Goal: Navigation & Orientation: Go to known website

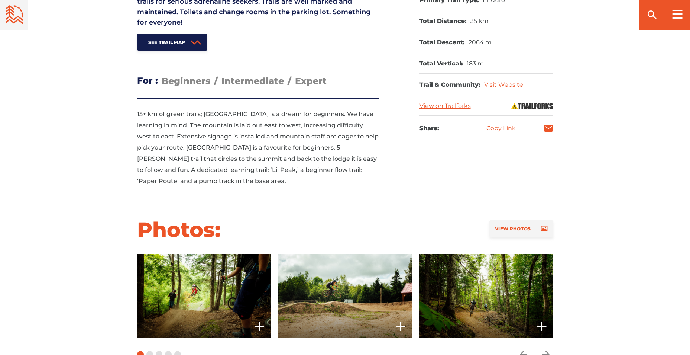
scroll to position [446, 0]
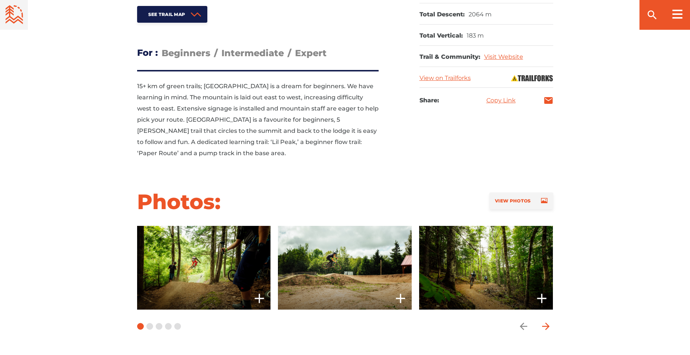
click at [549, 322] on icon "arrow forward" at bounding box center [545, 325] width 7 height 7
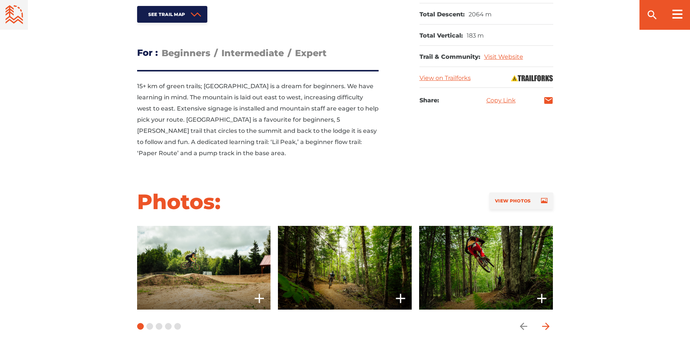
click at [549, 322] on icon "arrow forward" at bounding box center [545, 325] width 7 height 7
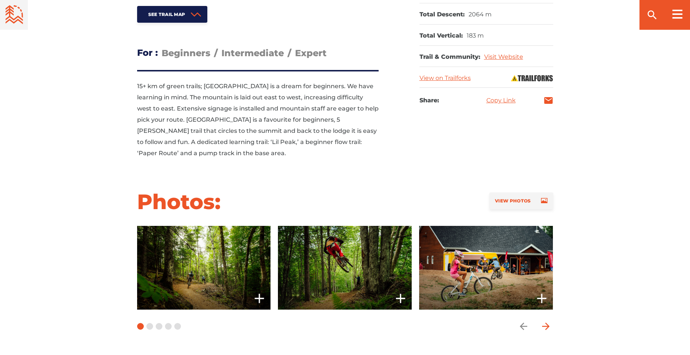
click at [549, 322] on icon "arrow forward" at bounding box center [545, 325] width 7 height 7
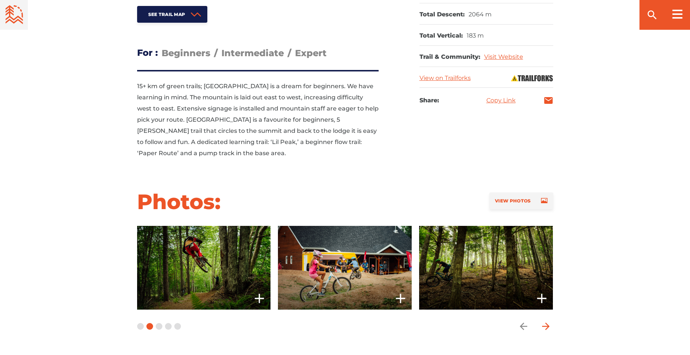
click at [549, 322] on icon "arrow forward" at bounding box center [545, 325] width 7 height 7
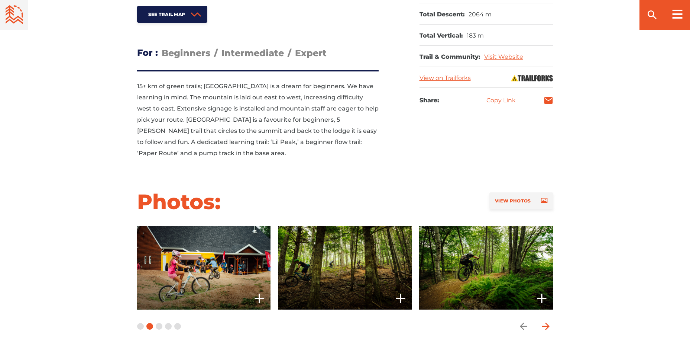
click at [549, 322] on icon "arrow forward" at bounding box center [545, 325] width 7 height 7
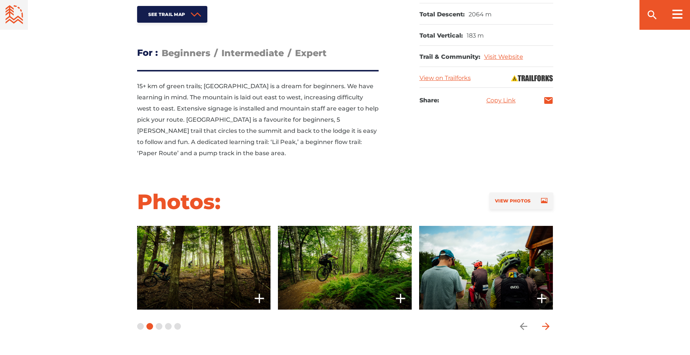
click at [549, 322] on icon "arrow forward" at bounding box center [545, 325] width 7 height 7
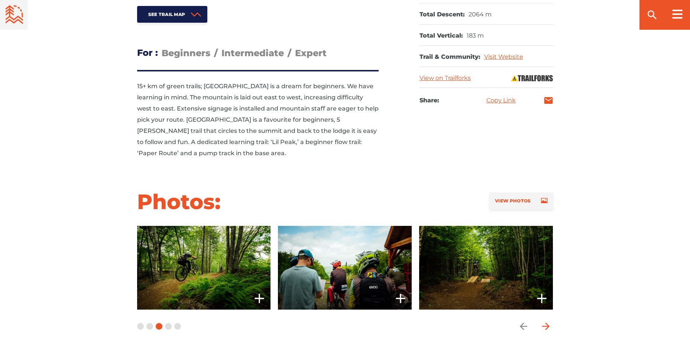
click at [549, 322] on icon "arrow forward" at bounding box center [545, 325] width 7 height 7
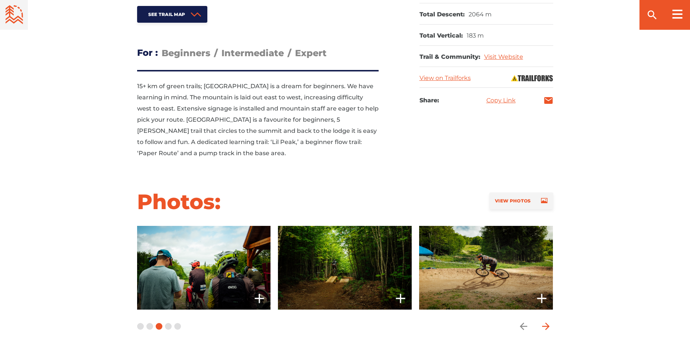
click at [549, 322] on icon "arrow forward" at bounding box center [545, 325] width 7 height 7
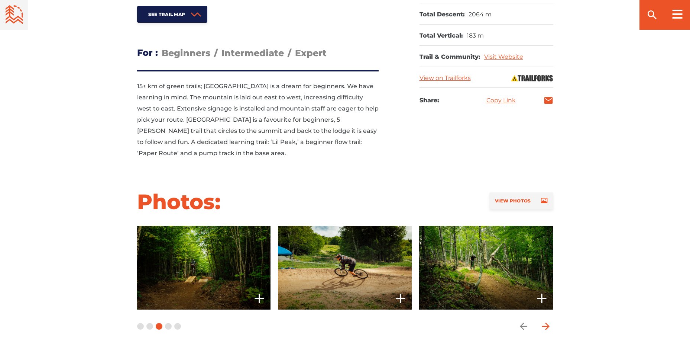
click at [549, 322] on icon "arrow forward" at bounding box center [545, 325] width 7 height 7
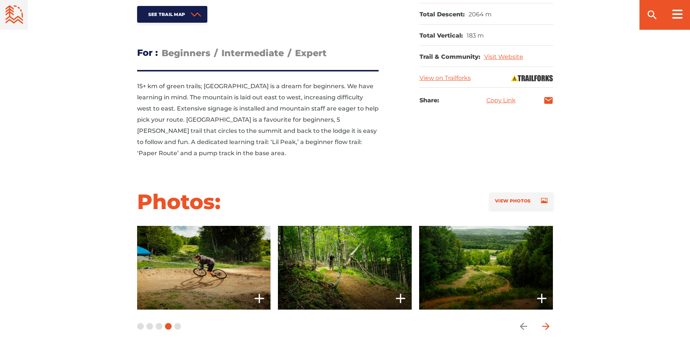
click at [549, 322] on icon "arrow forward" at bounding box center [545, 325] width 7 height 7
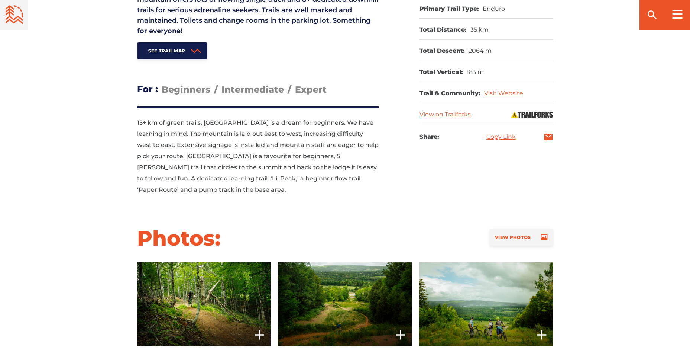
scroll to position [558, 0]
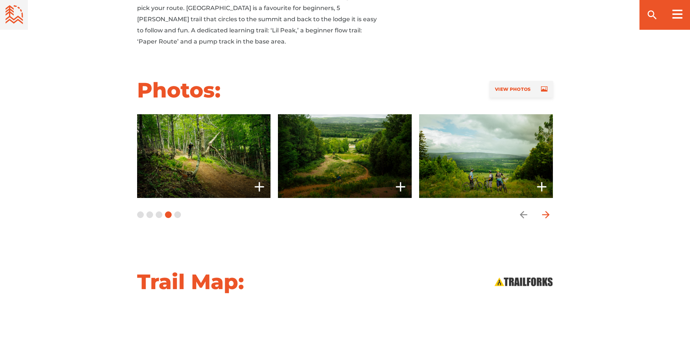
click at [550, 209] on icon "arrow forward" at bounding box center [546, 214] width 11 height 11
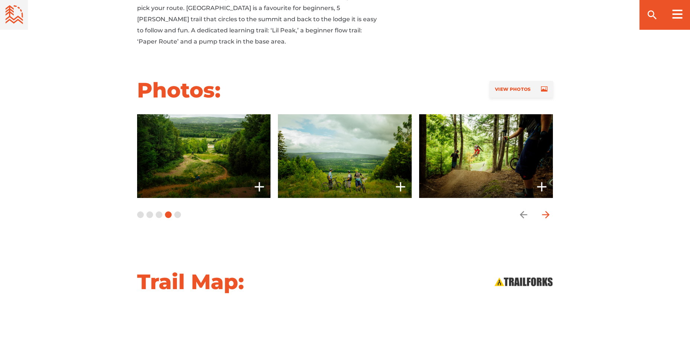
click at [550, 209] on icon "arrow forward" at bounding box center [546, 214] width 11 height 11
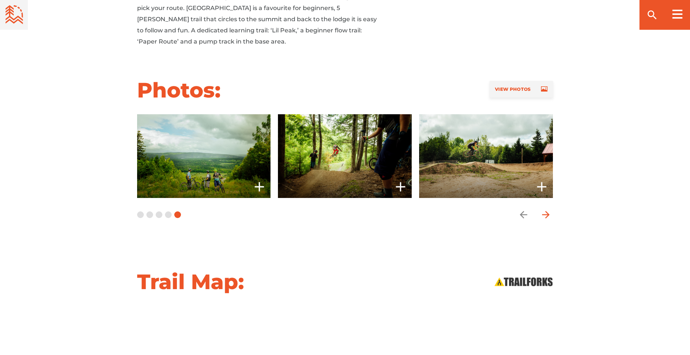
click at [550, 209] on icon "arrow forward" at bounding box center [546, 214] width 11 height 11
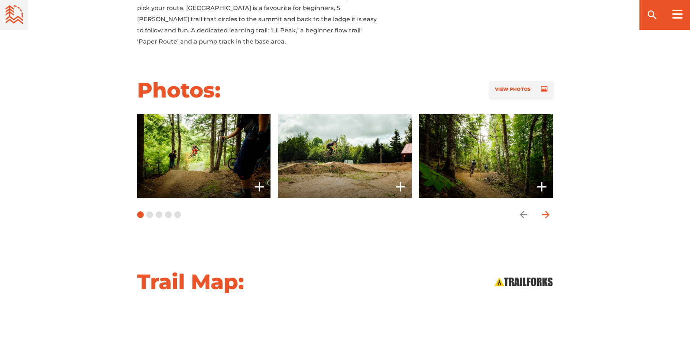
click at [550, 209] on icon "arrow forward" at bounding box center [546, 214] width 11 height 11
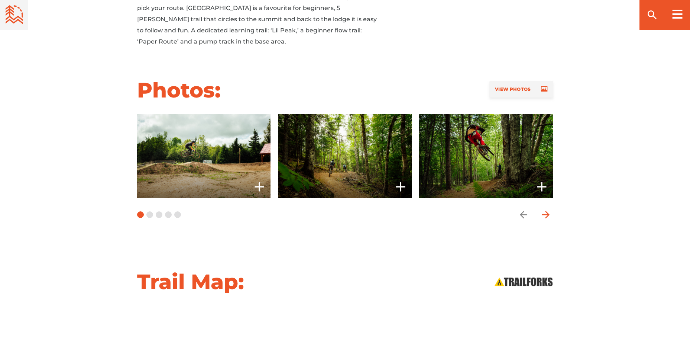
click at [550, 209] on icon "arrow forward" at bounding box center [546, 214] width 11 height 11
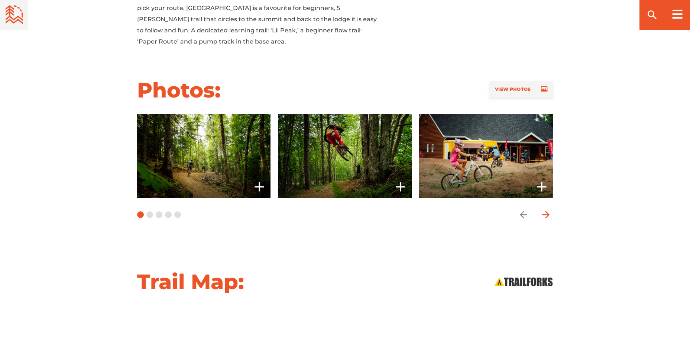
click at [550, 209] on icon "arrow forward" at bounding box center [546, 214] width 11 height 11
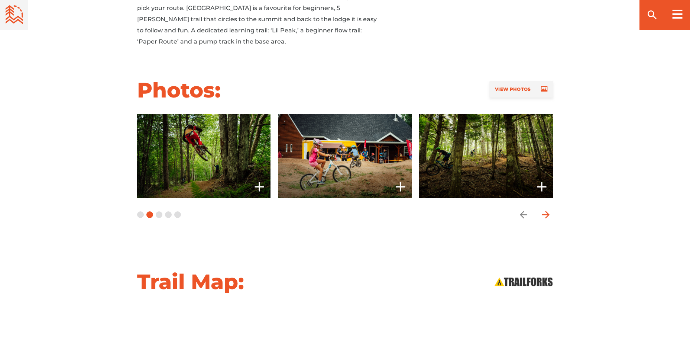
click at [550, 209] on icon "arrow forward" at bounding box center [546, 214] width 11 height 11
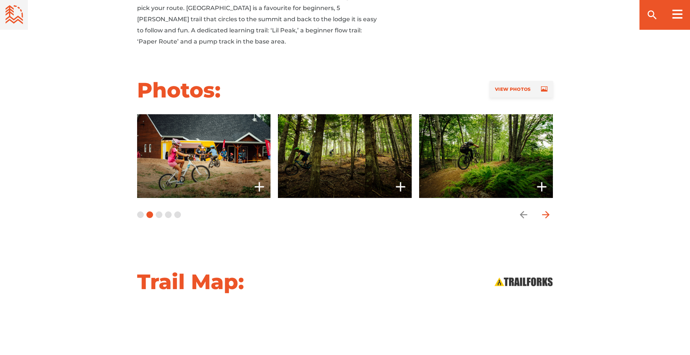
click at [550, 209] on icon "arrow forward" at bounding box center [546, 214] width 11 height 11
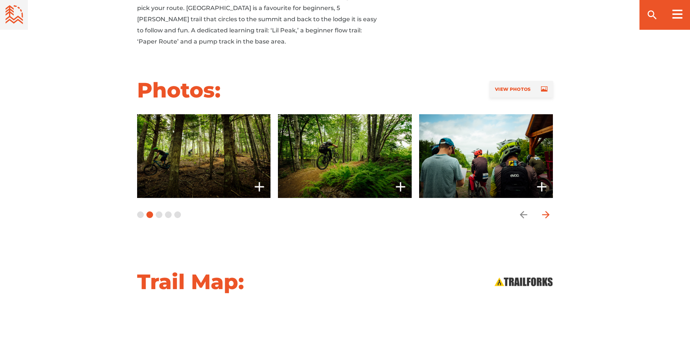
click at [550, 209] on icon "arrow forward" at bounding box center [546, 214] width 11 height 11
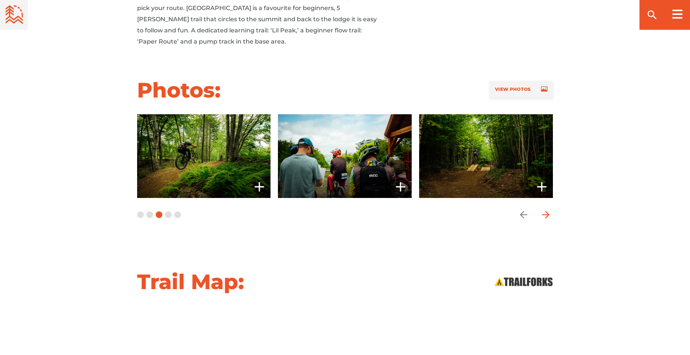
click at [550, 209] on icon "arrow forward" at bounding box center [546, 214] width 11 height 11
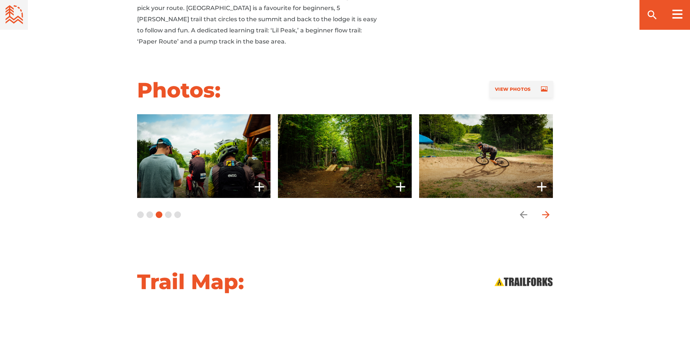
click at [550, 209] on icon "arrow forward" at bounding box center [546, 214] width 11 height 11
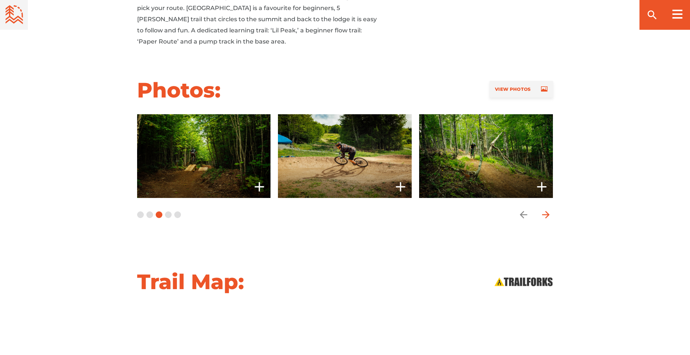
click at [550, 209] on icon "arrow forward" at bounding box center [546, 214] width 11 height 11
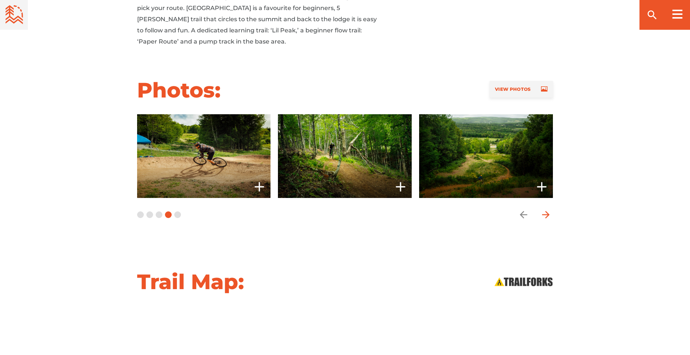
click at [550, 209] on icon "arrow forward" at bounding box center [546, 214] width 11 height 11
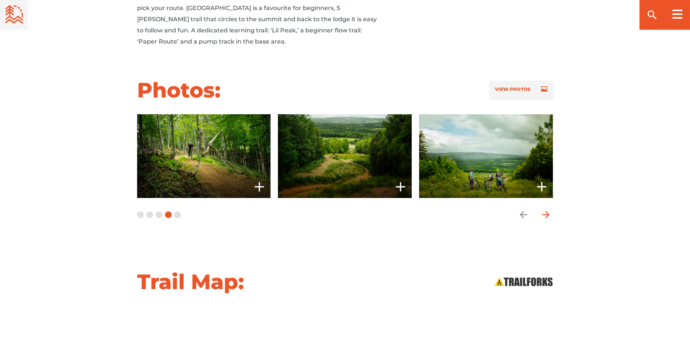
click at [550, 209] on icon "arrow forward" at bounding box center [546, 214] width 11 height 11
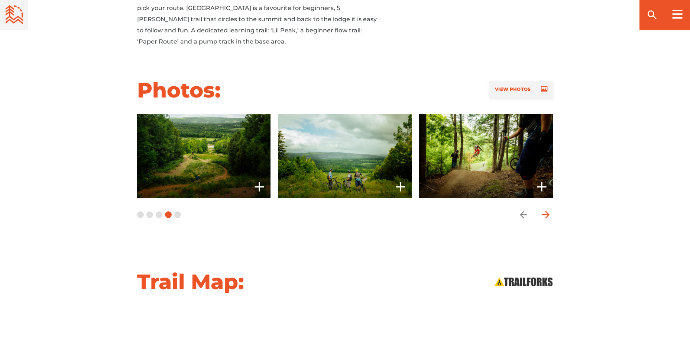
click at [550, 209] on icon "arrow forward" at bounding box center [546, 214] width 11 height 11
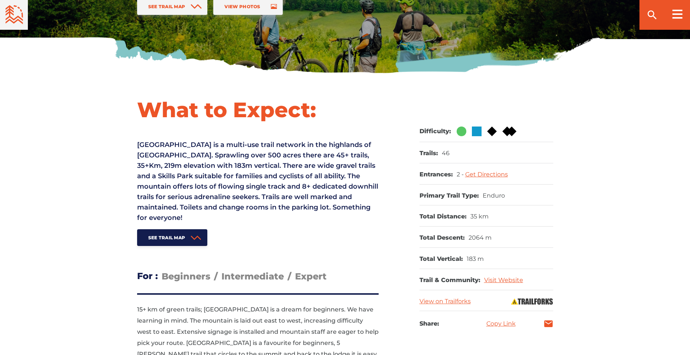
scroll to position [0, 0]
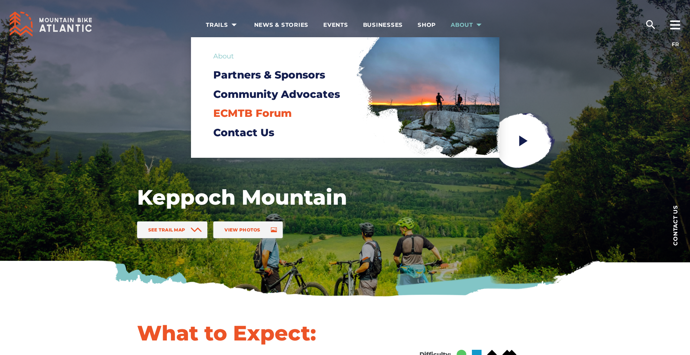
click at [261, 112] on span "ECMTB Forum" at bounding box center [252, 113] width 78 height 13
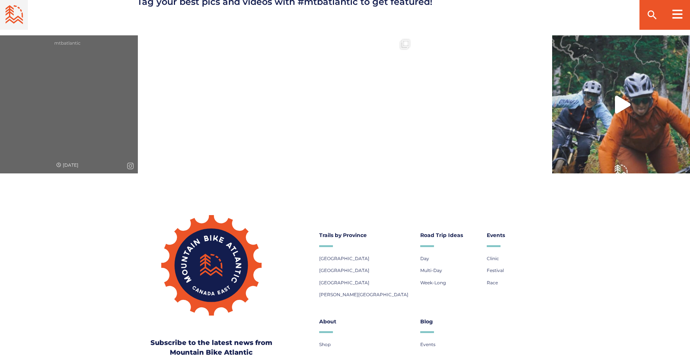
scroll to position [372, 0]
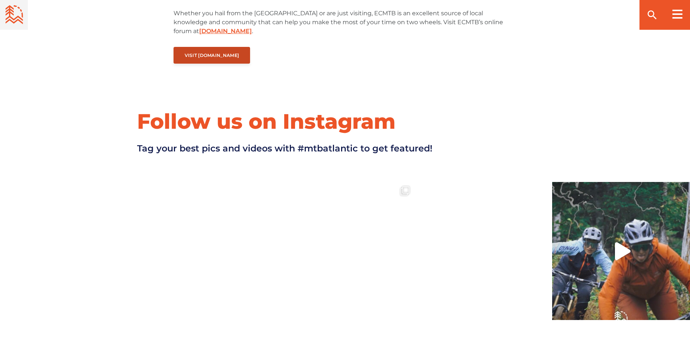
click at [219, 52] on span "Visit [DOMAIN_NAME]" at bounding box center [212, 55] width 55 height 6
